Goal: Information Seeking & Learning: Learn about a topic

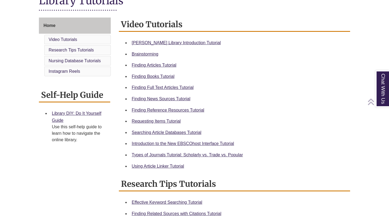
scroll to position [135, 0]
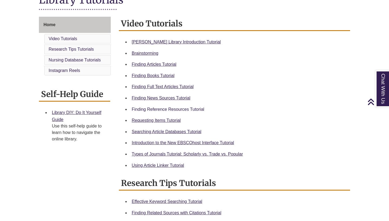
click at [169, 111] on body "Skip to Main Content Library Hours: 7:30am – 6:00pm Research Desk: 9:00am – 1:0…" at bounding box center [194, 187] width 389 height 645
click at [178, 108] on link "Finding Reference Resources Tutorial" at bounding box center [168, 109] width 73 height 5
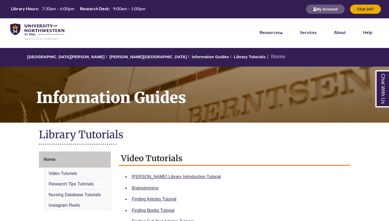
scroll to position [0, 0]
click at [64, 30] on link at bounding box center [37, 31] width 58 height 21
click at [15, 29] on img at bounding box center [37, 31] width 54 height 17
click at [113, 57] on link "[PERSON_NAME][GEOGRAPHIC_DATA]" at bounding box center [147, 57] width 77 height 5
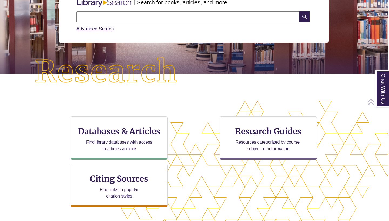
scroll to position [83, 1]
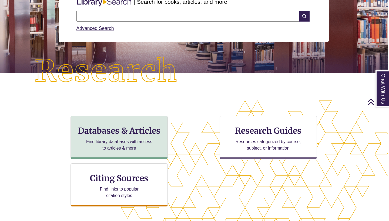
click at [132, 134] on h3 "Databases & Articles" at bounding box center [119, 131] width 88 height 10
click at [132, 144] on p "Find library databases with access to articles & more" at bounding box center [119, 145] width 70 height 13
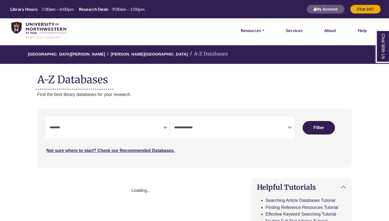
select select "Database Subject Filter"
select select "Database Types Filter"
select select "Database Subject Filter"
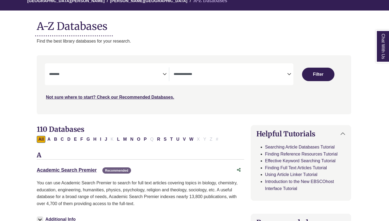
scroll to position [55, 1]
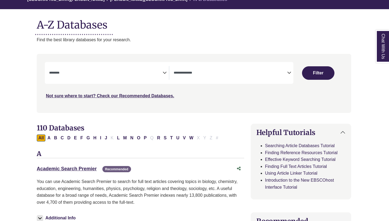
click at [187, 74] on textarea "Search" at bounding box center [230, 73] width 113 height 4
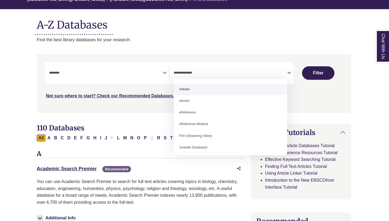
select select "*****"
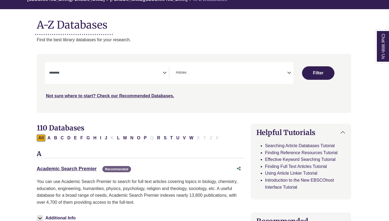
click at [138, 88] on div "Not sure where to start? Check our Recommended Databases." at bounding box center [156, 93] width 223 height 11
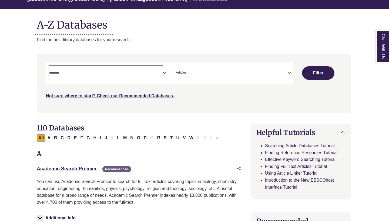
click at [138, 75] on textarea "Search" at bounding box center [105, 73] width 113 height 4
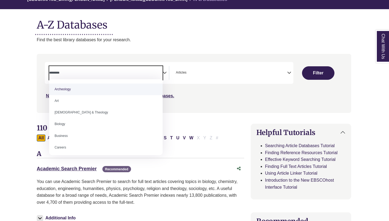
click at [127, 75] on textarea "Search" at bounding box center [105, 73] width 113 height 4
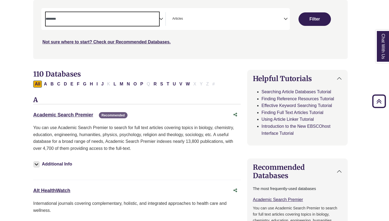
scroll to position [109, 5]
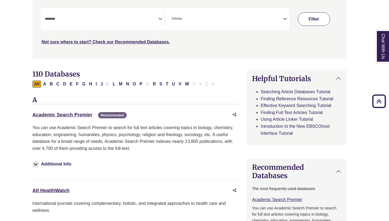
click at [311, 22] on button "Filter" at bounding box center [313, 18] width 32 height 13
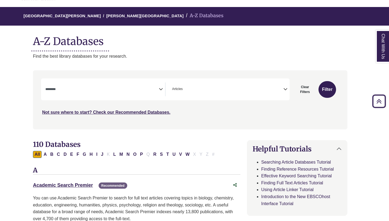
scroll to position [38, 5]
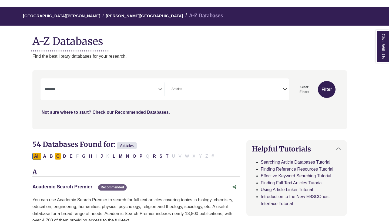
click at [60, 155] on button "C" at bounding box center [58, 156] width 6 height 7
select select "Database Subject Filter"
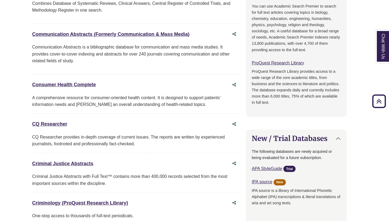
scroll to position [337, 5]
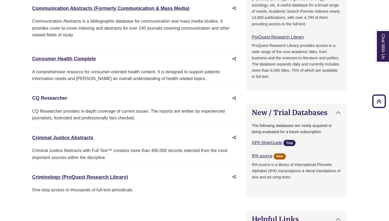
click at [65, 98] on link "CQ Researcher This link opens in a new window" at bounding box center [49, 98] width 35 height 5
click at [59, 98] on div "CQ Researcher This link opens in a new window" at bounding box center [130, 98] width 196 height 8
click at [55, 96] on link "CQ Researcher This link opens in a new window" at bounding box center [49, 98] width 35 height 5
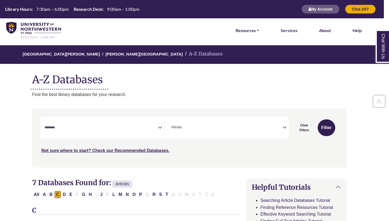
scroll to position [0, 5]
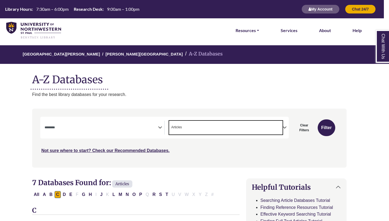
click at [225, 127] on span "× Articles" at bounding box center [225, 128] width 113 height 14
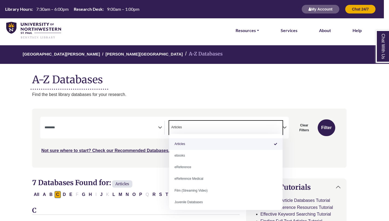
select select "Database Types Filter"
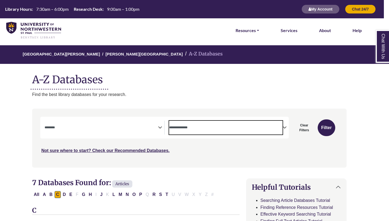
click at [220, 96] on p "Find the best library databases for your research." at bounding box center [189, 94] width 314 height 7
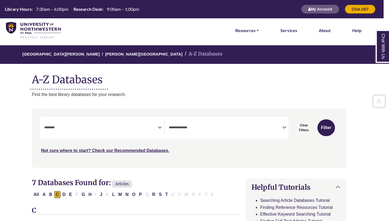
scroll to position [0, 5]
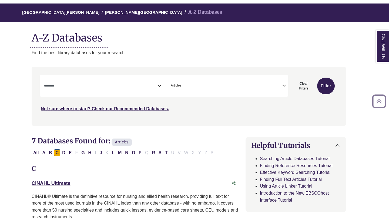
scroll to position [42, 6]
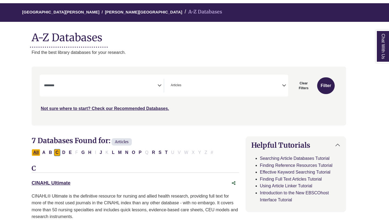
click at [36, 149] on button "All" at bounding box center [36, 152] width 9 height 7
select select "Database Subject Filter"
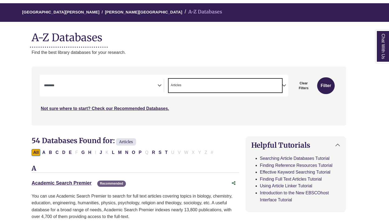
click at [202, 85] on span "× Articles" at bounding box center [224, 86] width 113 height 14
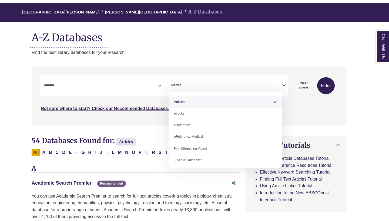
select select "Database Types Filter"
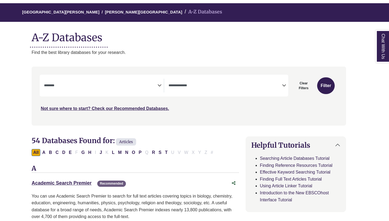
click at [211, 100] on div "***" at bounding box center [189, 93] width 298 height 37
click at [332, 83] on button "Filter" at bounding box center [326, 85] width 18 height 17
select select "Database Subject Filter"
select select "Database Types Filter"
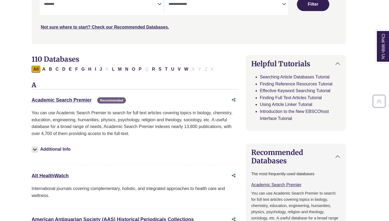
scroll to position [124, 5]
click at [56, 70] on button "C" at bounding box center [57, 69] width 6 height 7
select select "Database Subject Filter"
select select "Database Types Filter"
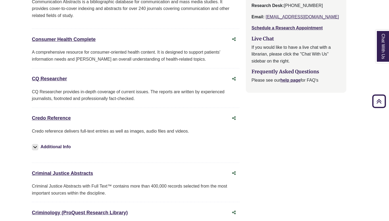
scroll to position [625, 5]
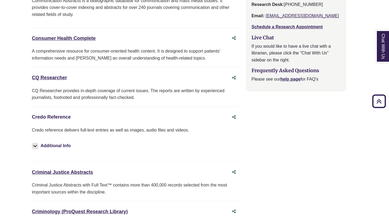
click at [60, 115] on link "Credo Reference This link opens in a new window" at bounding box center [51, 116] width 39 height 5
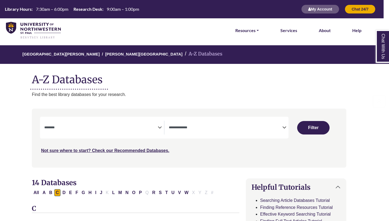
scroll to position [0, 5]
click at [36, 27] on img at bounding box center [33, 31] width 55 height 18
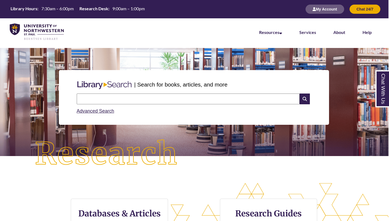
scroll to position [0, 1]
click at [101, 98] on input "text" at bounding box center [188, 99] width 223 height 11
type input "**********"
click at [303, 101] on icon at bounding box center [304, 99] width 10 height 11
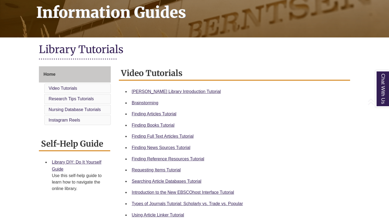
scroll to position [102, 0]
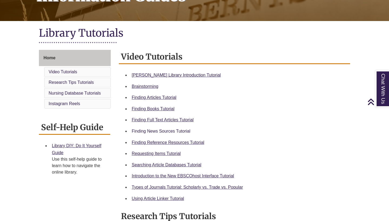
click at [166, 131] on link "Finding News Sources Tutorial" at bounding box center [161, 131] width 59 height 5
